Goal: Transaction & Acquisition: Purchase product/service

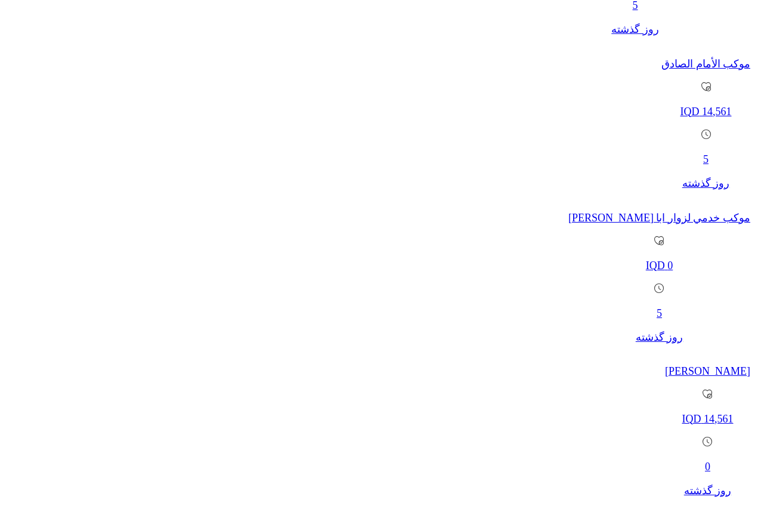
scroll to position [1072, 0]
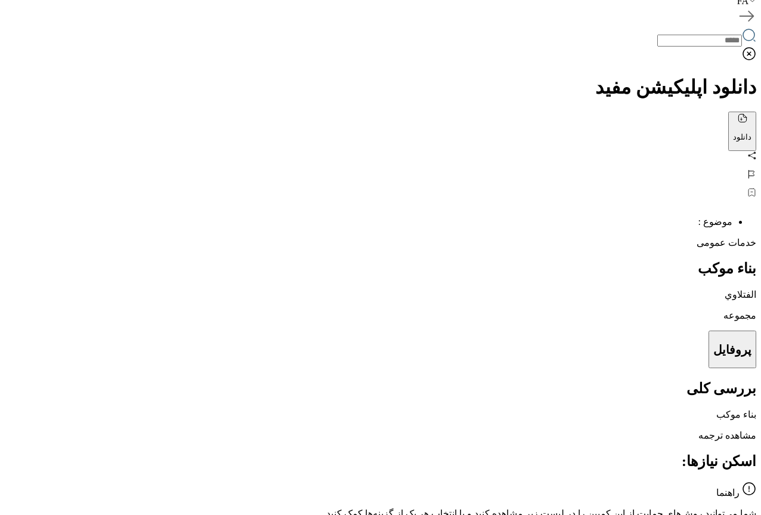
scroll to position [418, 0]
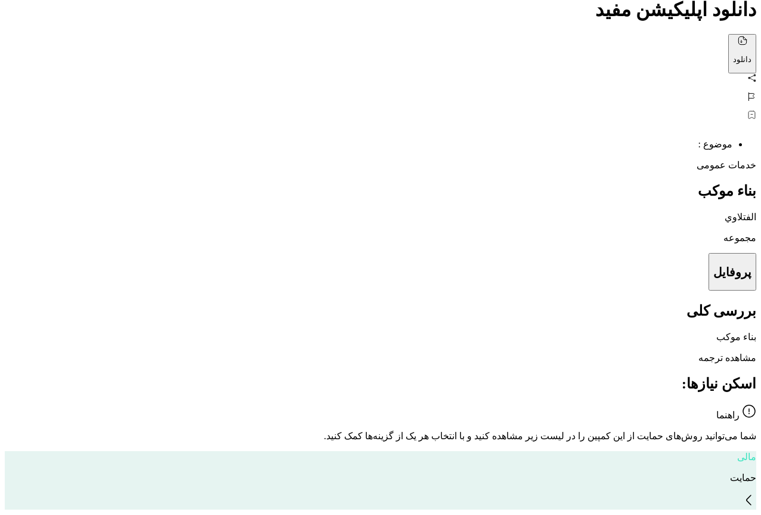
scroll to position [537, 0]
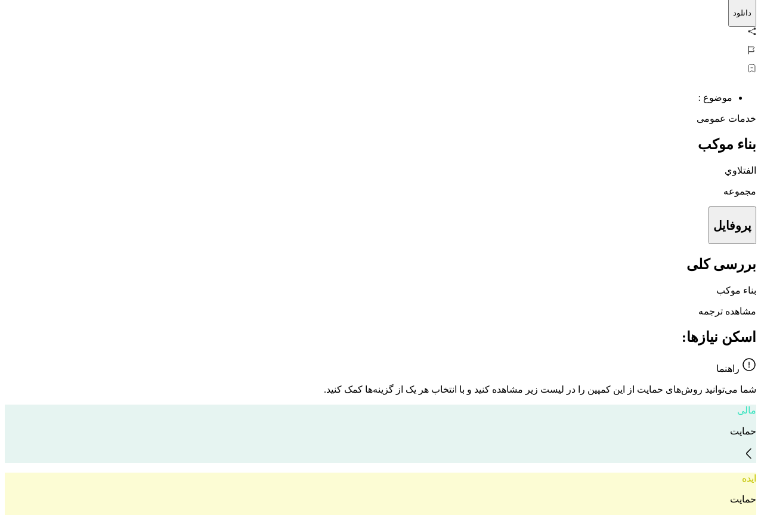
drag, startPoint x: 342, startPoint y: 215, endPoint x: 276, endPoint y: 218, distance: 66.3
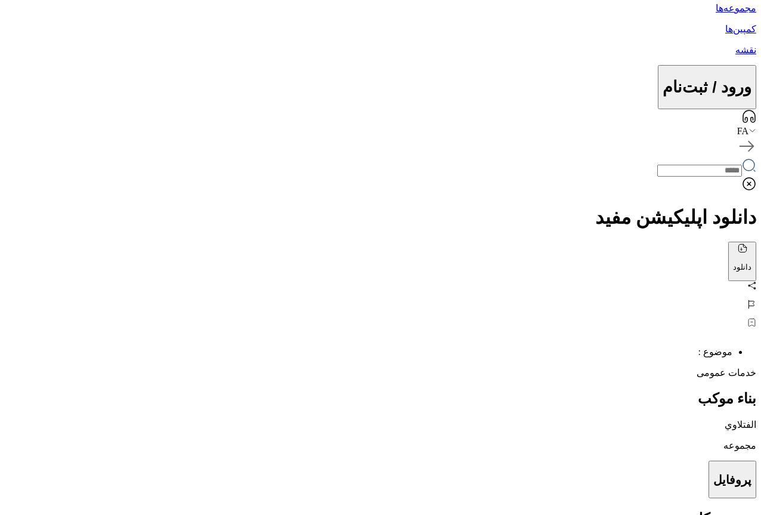
scroll to position [239, 0]
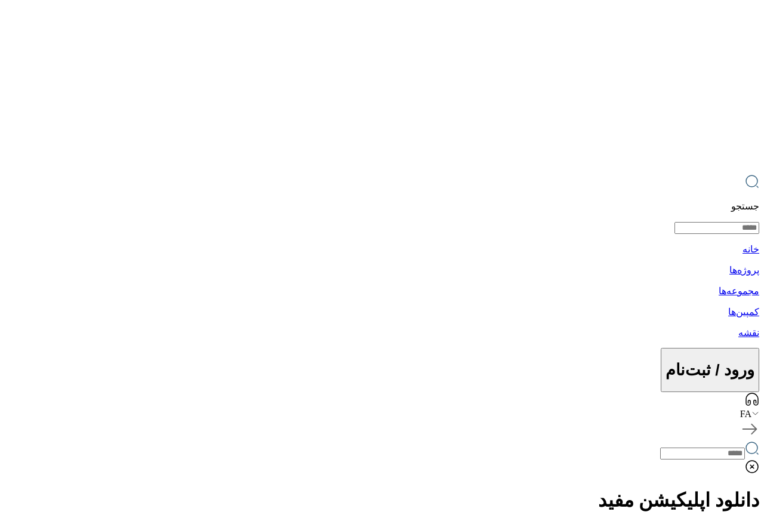
type input "*****"
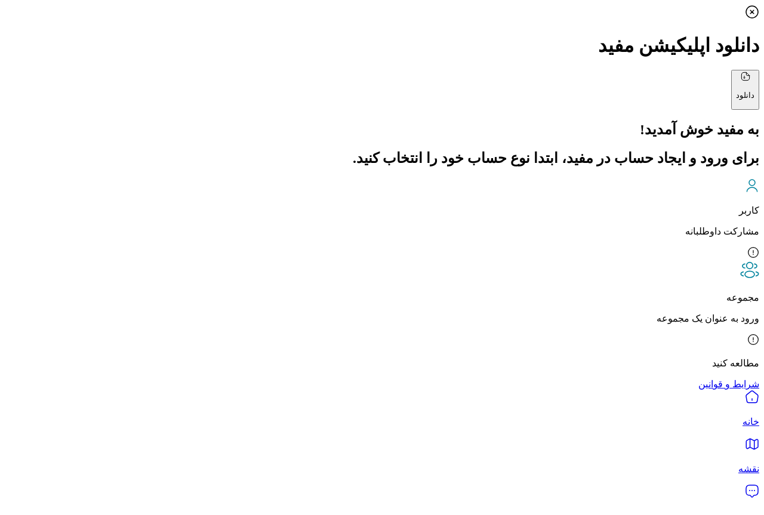
click at [452, 205] on p "کاربر" at bounding box center [382, 210] width 754 height 11
